Goal: Transaction & Acquisition: Purchase product/service

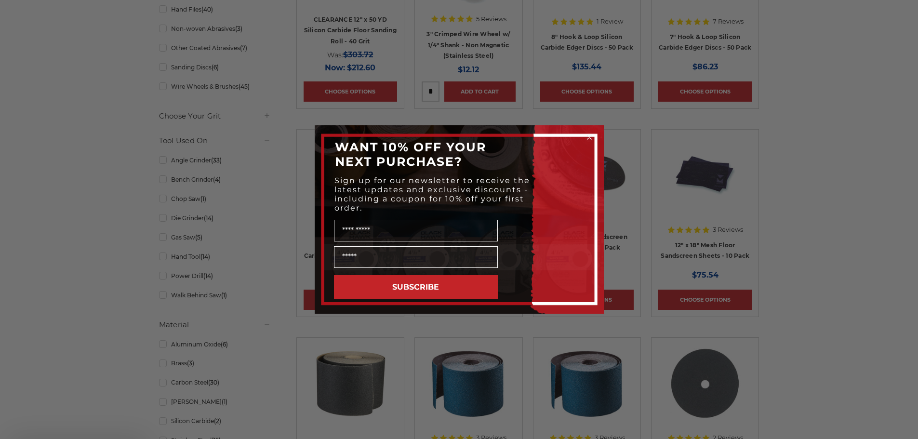
scroll to position [337, 0]
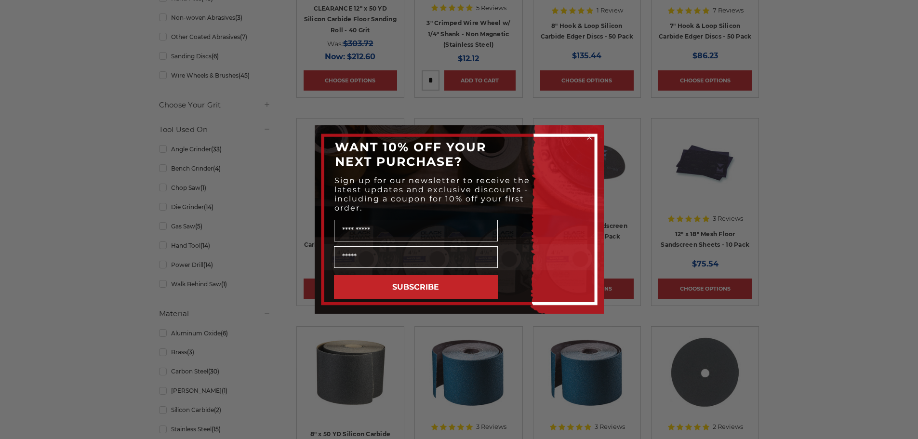
click at [591, 139] on icon "Close dialog" at bounding box center [589, 137] width 4 height 4
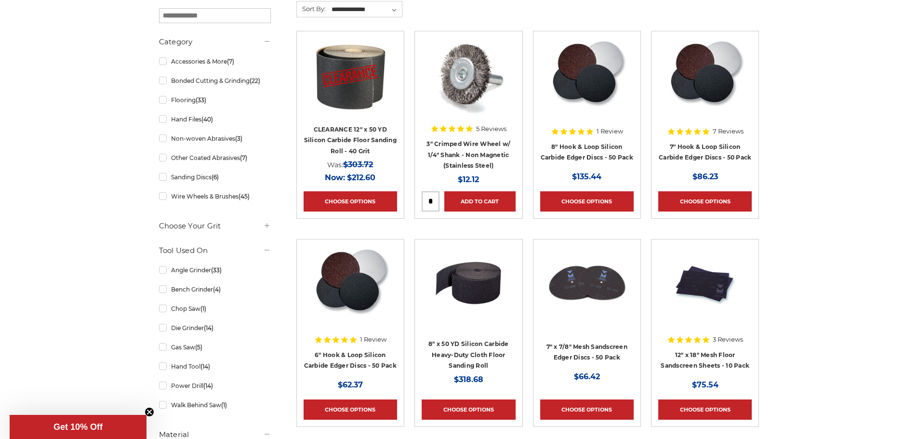
scroll to position [193, 0]
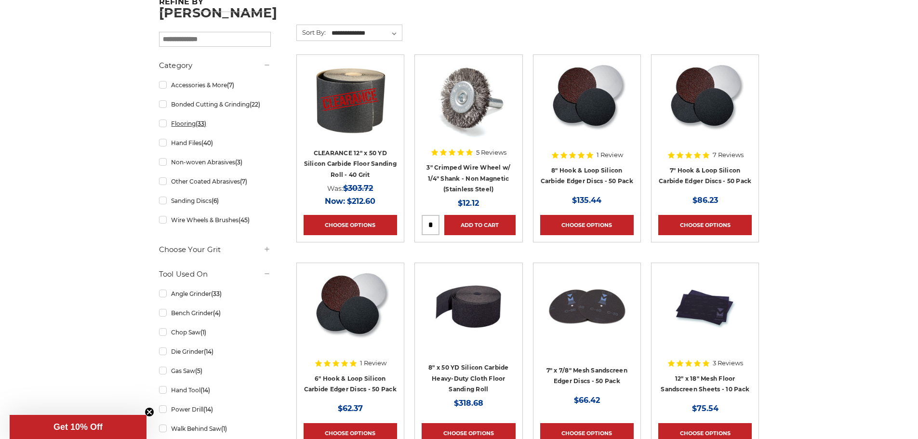
click at [188, 123] on link "Flooring (33)" at bounding box center [215, 123] width 112 height 17
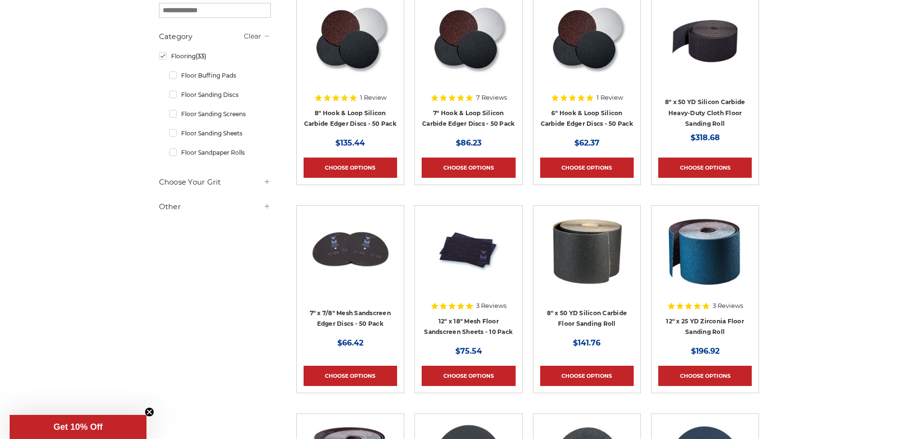
scroll to position [145, 0]
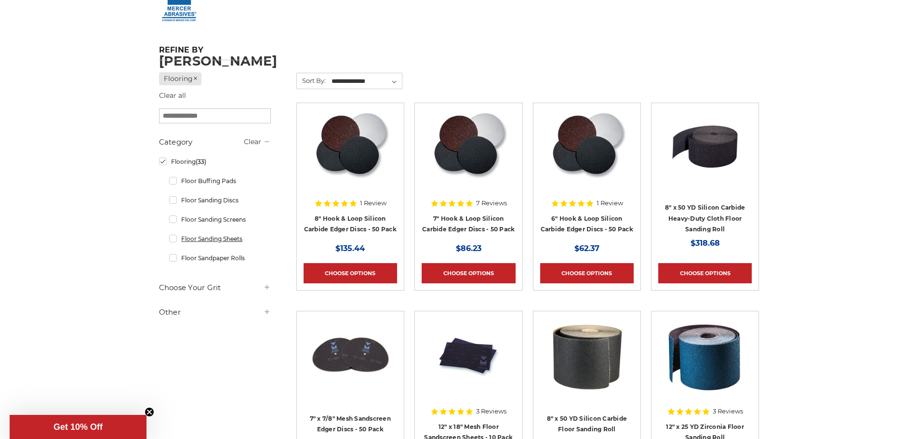
click at [175, 243] on link "Floor Sanding Sheets" at bounding box center [220, 238] width 102 height 17
click at [173, 262] on div at bounding box center [215, 230] width 112 height 186
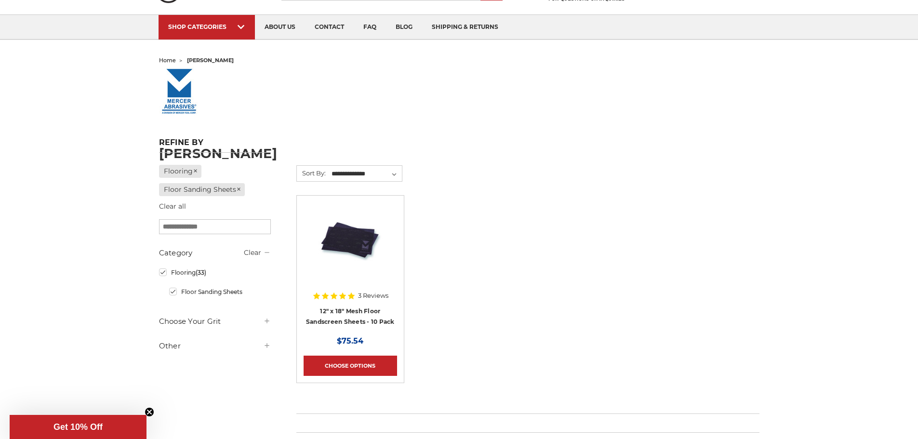
scroll to position [48, 0]
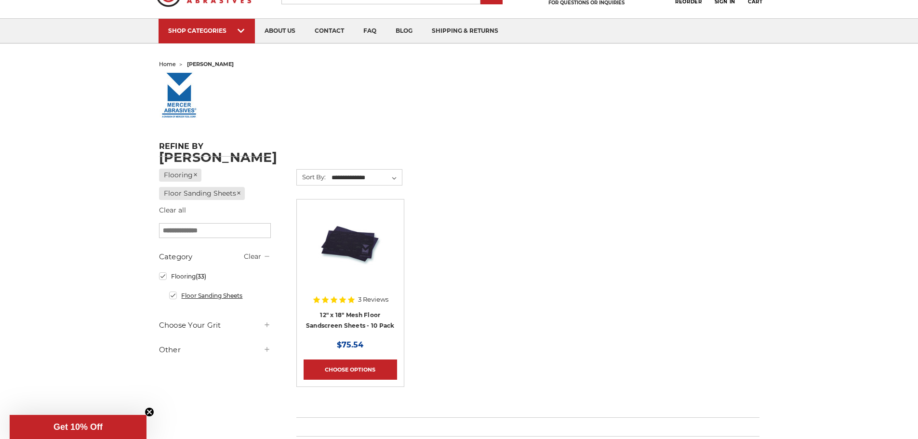
click at [172, 296] on link "Floor Sanding Sheets" at bounding box center [220, 295] width 102 height 17
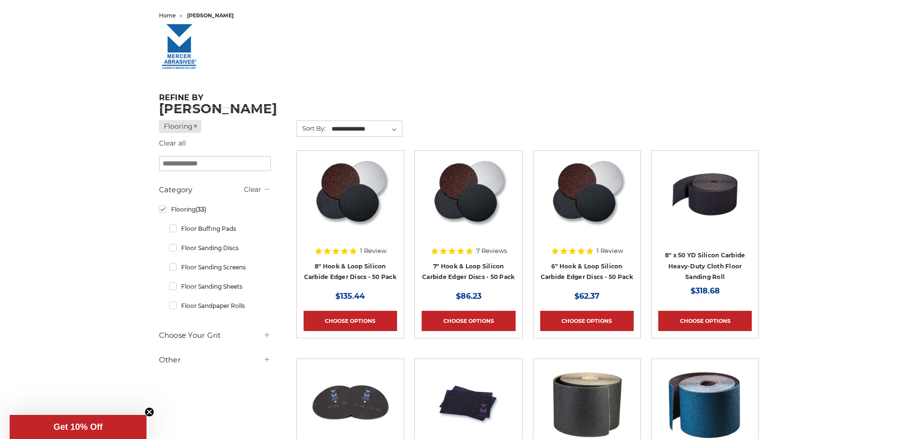
scroll to position [193, 0]
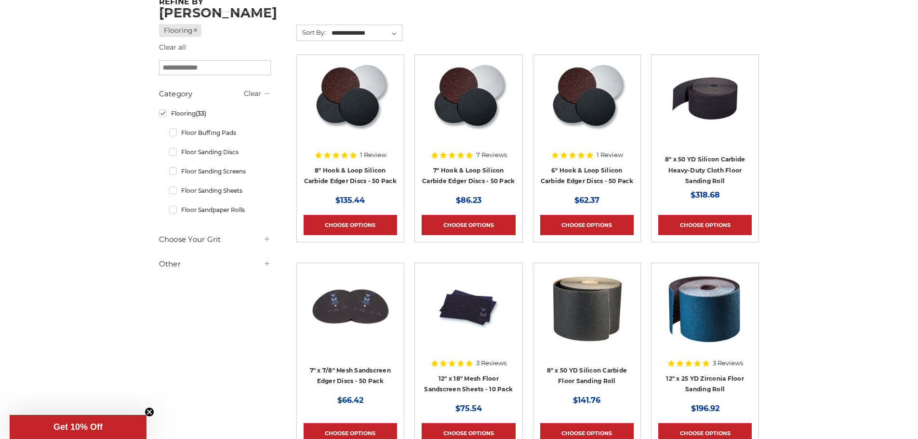
click at [268, 241] on icon at bounding box center [267, 239] width 8 height 8
click at [181, 279] on link "#16 Grit (9)" at bounding box center [215, 278] width 112 height 17
